Goal: Information Seeking & Learning: Learn about a topic

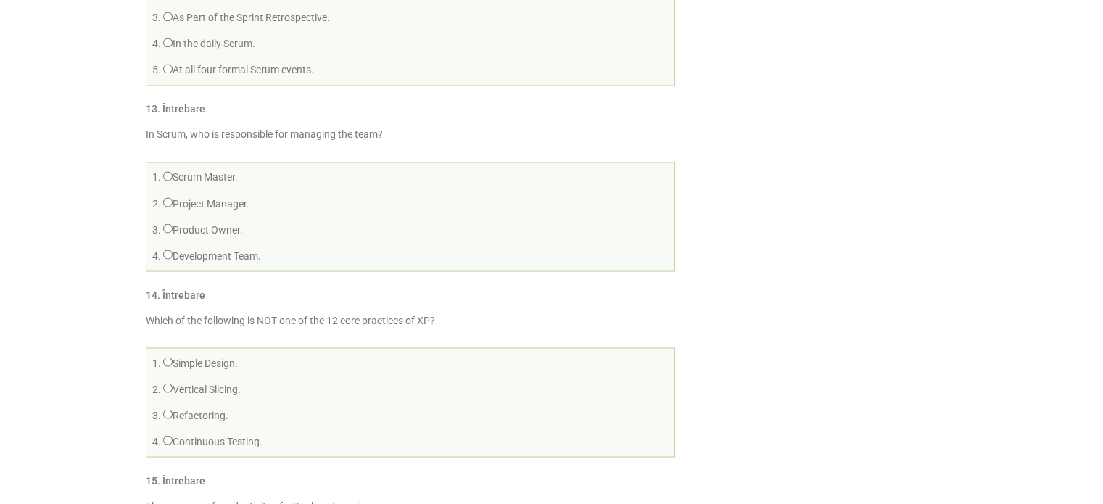
scroll to position [2552, 0]
click at [463, 254] on li "4. Development Team." at bounding box center [410, 257] width 521 height 22
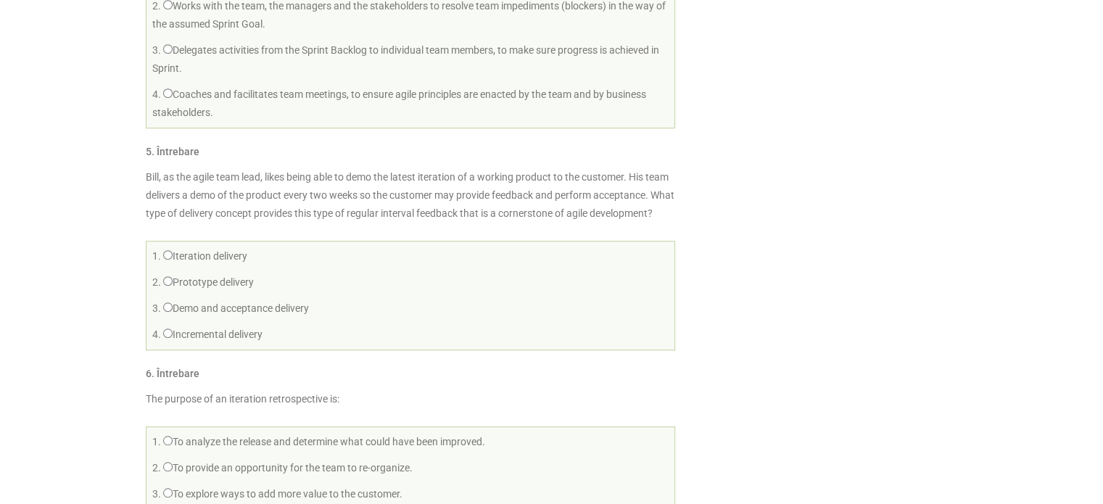
scroll to position [928, 0]
drag, startPoint x: 463, startPoint y: 254, endPoint x: 299, endPoint y: 250, distance: 163.9
click at [299, 250] on div "Bill, as the agile team lead, likes being able to demo the latest iteration of …" at bounding box center [410, 259] width 529 height 182
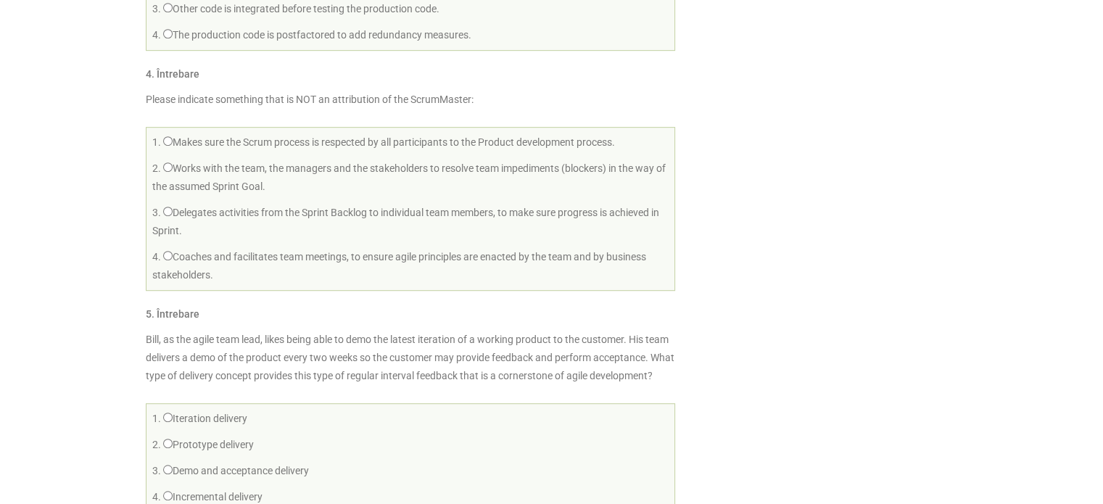
scroll to position [765, 0]
click at [299, 250] on li "4. Coaches and facilitates team meetings, to ensure agile principles are enacte…" at bounding box center [410, 266] width 521 height 41
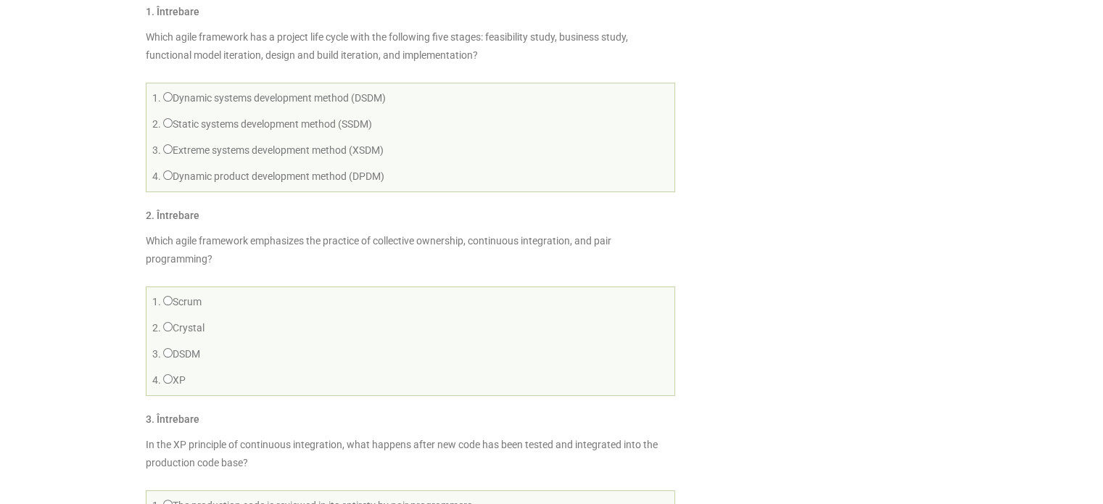
scroll to position [215, 0]
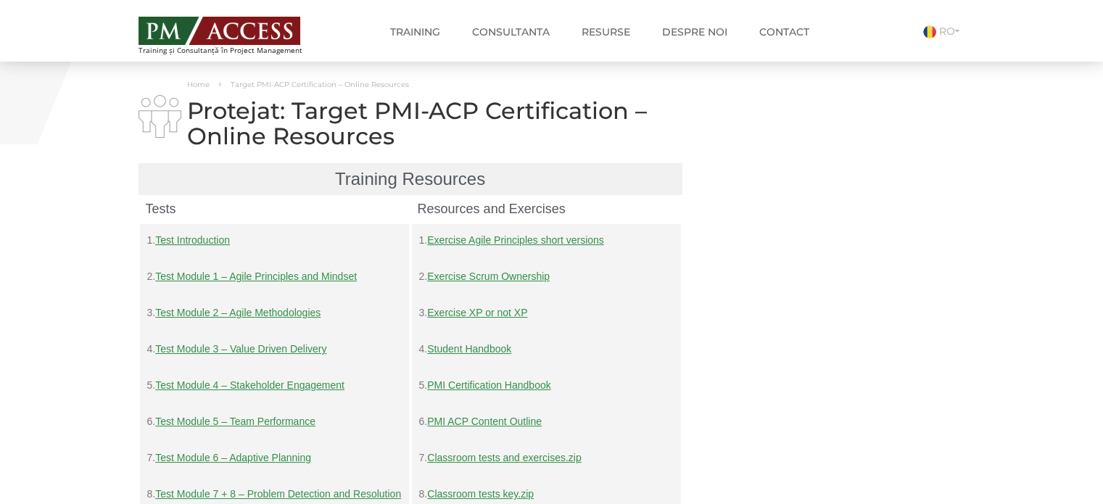
click at [225, 347] on link "Test Module 3 – Value Driven Delivery" at bounding box center [240, 349] width 171 height 12
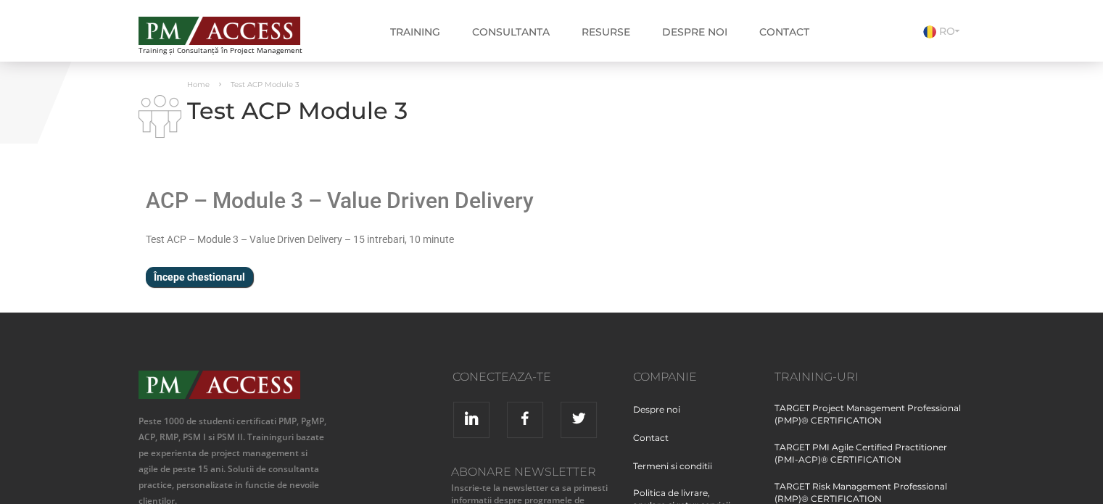
click at [198, 274] on input "Începe chestionarul" at bounding box center [199, 277] width 107 height 20
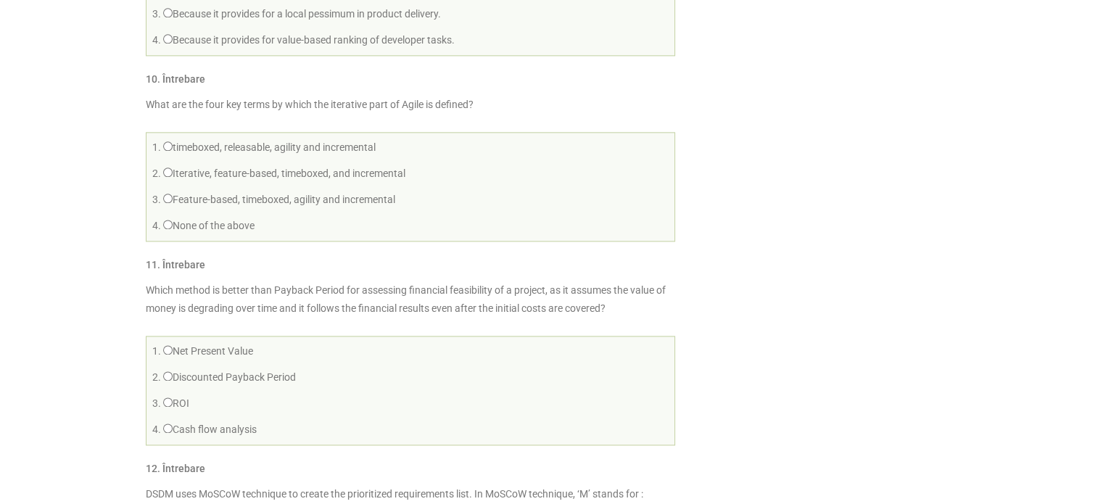
scroll to position [1885, 0]
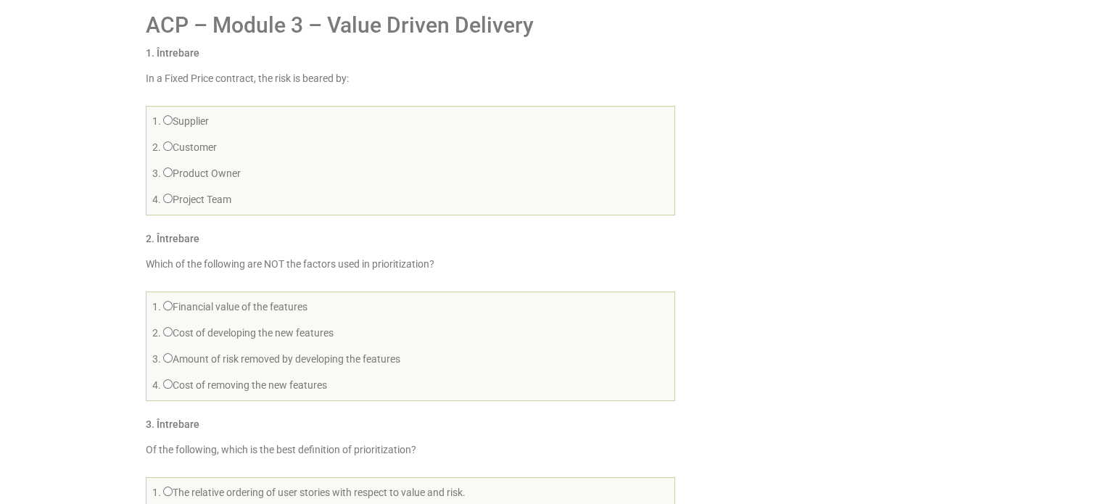
scroll to position [176, 0]
